Goal: Task Accomplishment & Management: Manage account settings

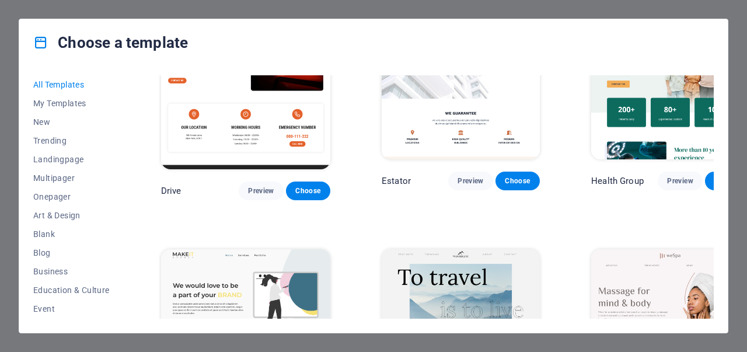
scroll to position [2198, 0]
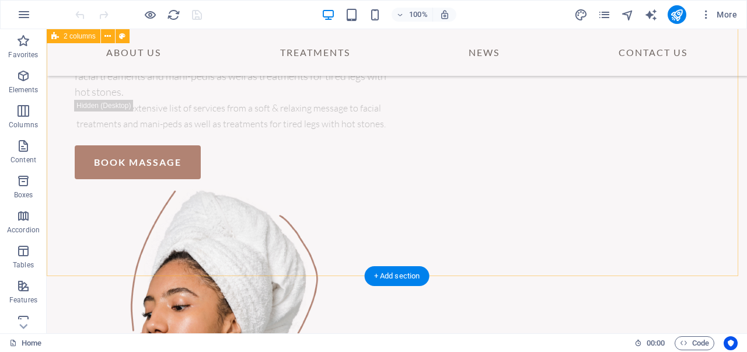
scroll to position [166, 0]
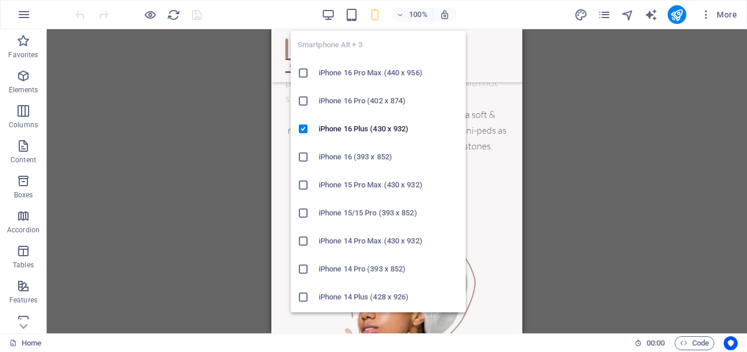
scroll to position [158, 0]
click at [372, 72] on h6 "iPhone 16 Pro Max (440 x 956)" at bounding box center [389, 73] width 140 height 14
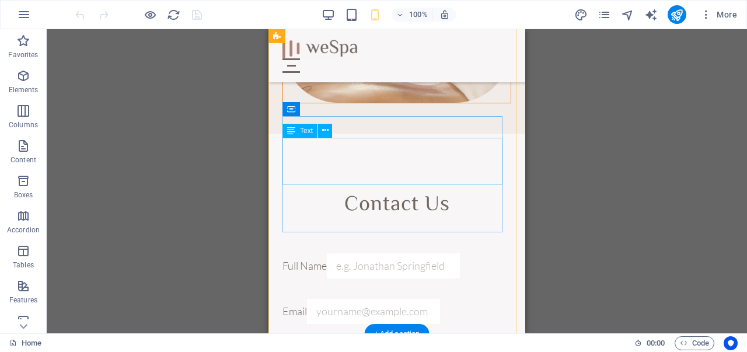
scroll to position [6682, 0]
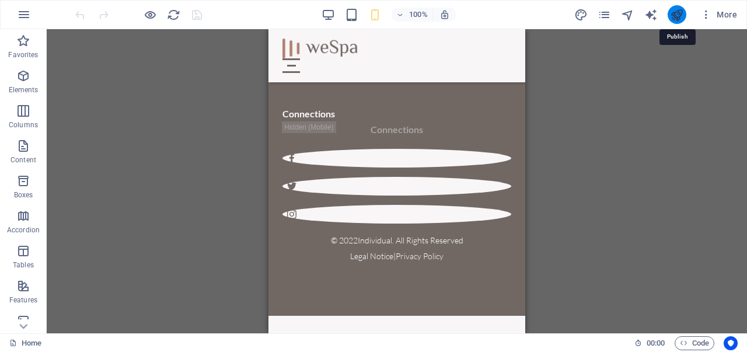
click at [676, 13] on icon "publish" at bounding box center [676, 14] width 13 height 13
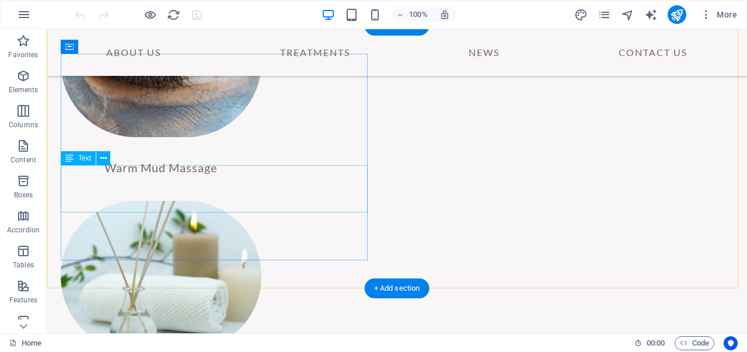
scroll to position [2896, 0]
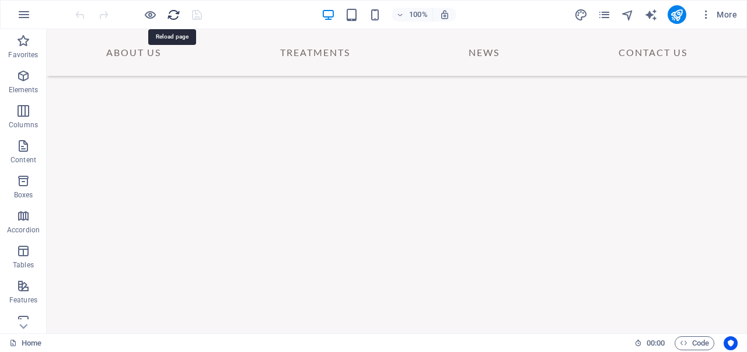
click at [172, 13] on icon "reload" at bounding box center [173, 14] width 13 height 13
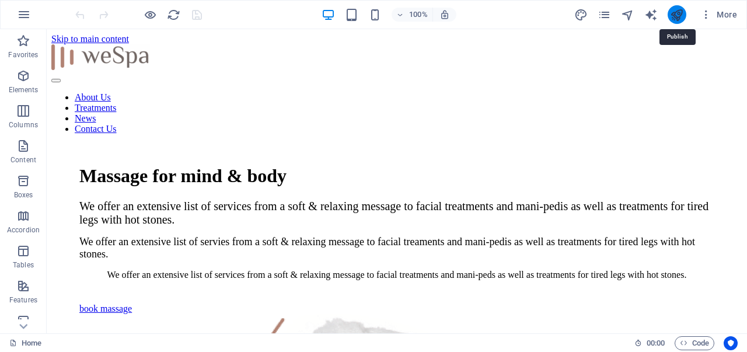
scroll to position [0, 0]
click at [0, 0] on span "More" at bounding box center [0, 0] width 0 height 0
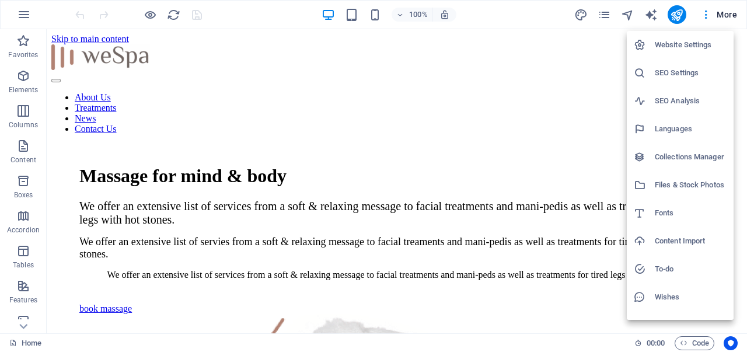
click at [693, 48] on h6 "Website Settings" at bounding box center [691, 45] width 72 height 14
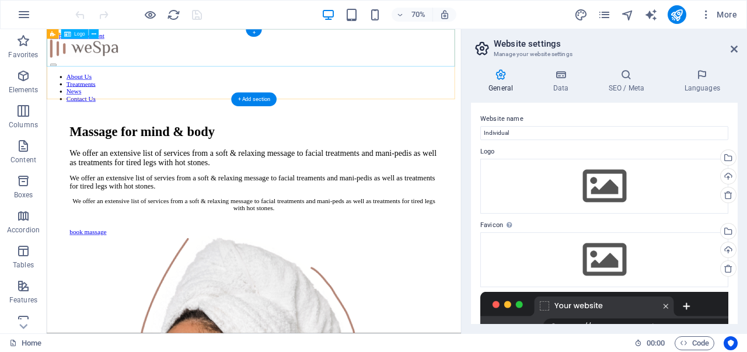
click at [344, 61] on div at bounding box center [342, 58] width 582 height 28
click at [368, 61] on div at bounding box center [342, 58] width 582 height 28
select select "px"
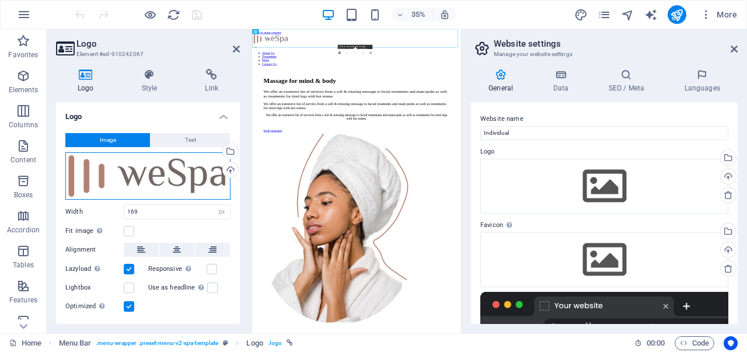
click at [200, 184] on div "Drag files here, click to choose files or select files from Files or our free s…" at bounding box center [147, 175] width 165 height 47
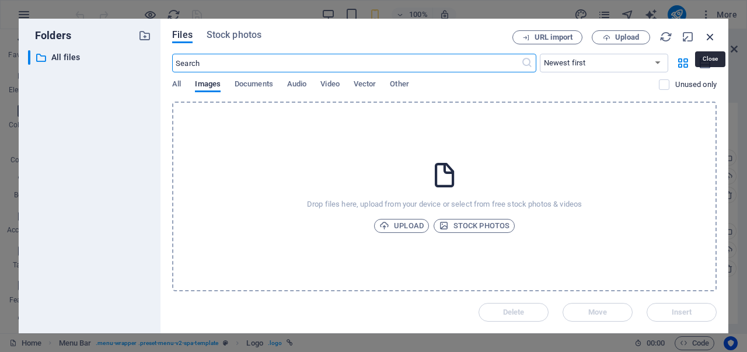
click at [711, 38] on icon "button" at bounding box center [710, 36] width 13 height 13
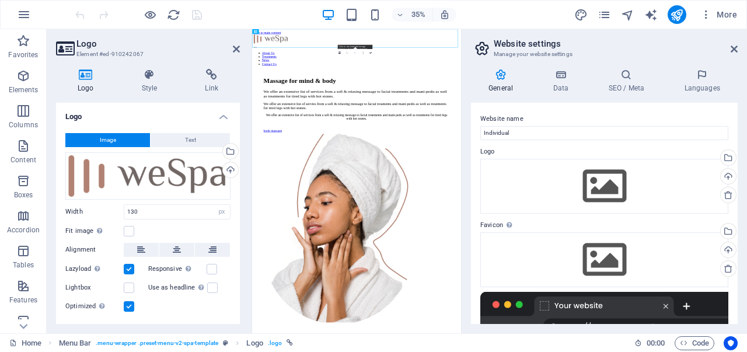
type input "169"
click at [656, 12] on icon "text_generator" at bounding box center [650, 14] width 13 height 13
select select "English"
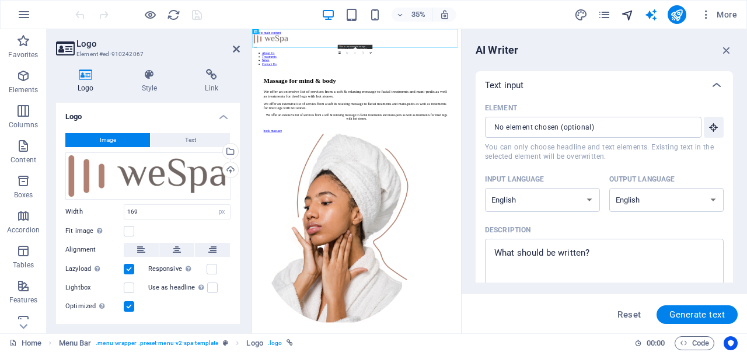
click at [626, 17] on icon "navigator" at bounding box center [627, 14] width 13 height 13
click at [617, 17] on div "More" at bounding box center [657, 14] width 167 height 19
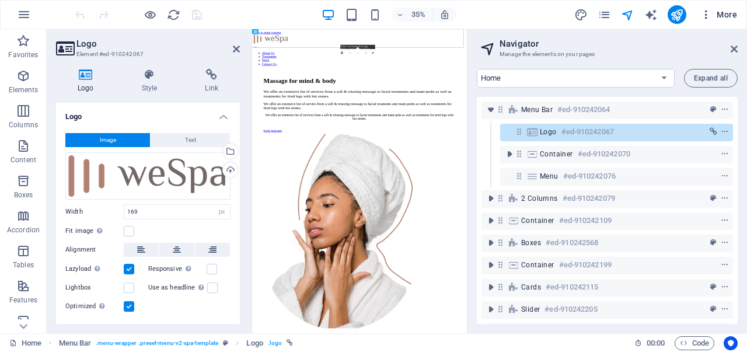
click at [720, 18] on span "More" at bounding box center [718, 15] width 37 height 12
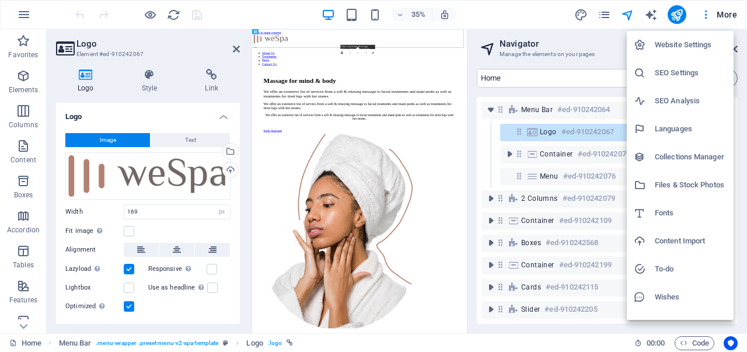
click at [19, 18] on div at bounding box center [373, 176] width 747 height 352
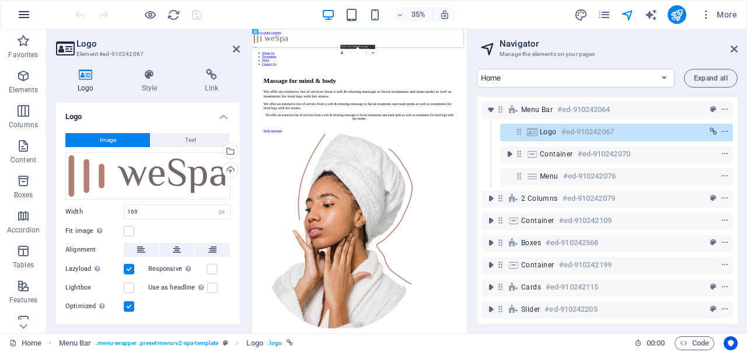
click at [20, 16] on icon "button" at bounding box center [24, 15] width 14 height 14
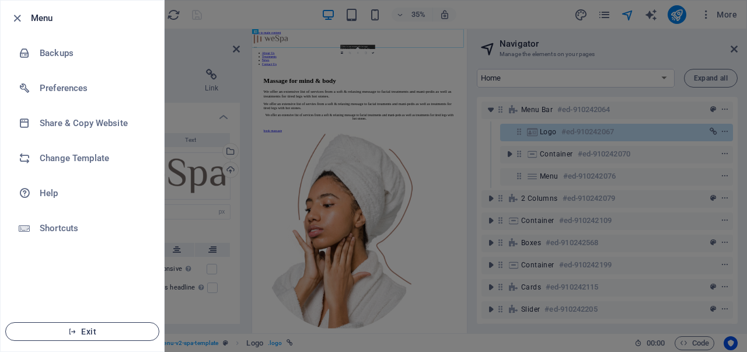
click at [85, 329] on span "Exit" at bounding box center [82, 331] width 134 height 9
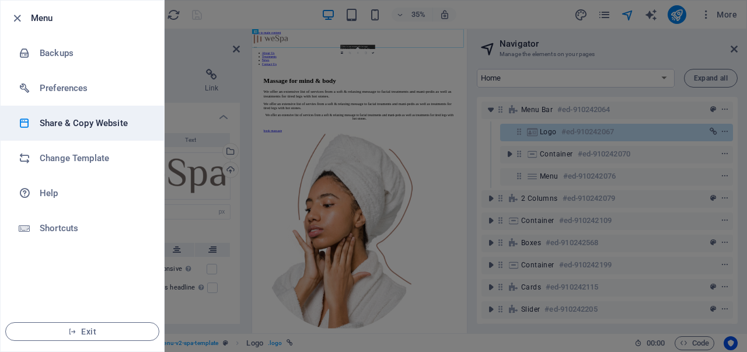
click at [110, 125] on h6 "Share & Copy Website" at bounding box center [94, 123] width 108 height 14
